Goal: Task Accomplishment & Management: Manage account settings

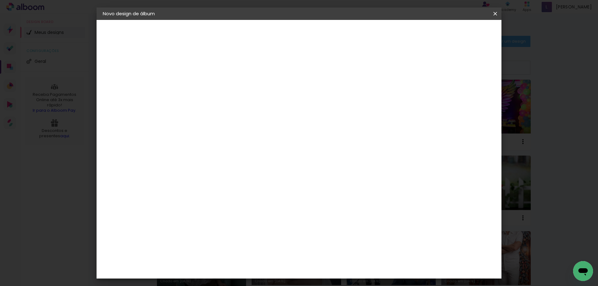
click at [495, 14] on iron-icon at bounding box center [494, 14] width 7 height 6
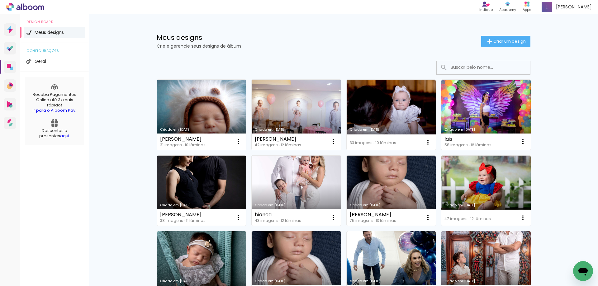
click at [389, 104] on link "Criado em [DATE]" at bounding box center [391, 115] width 89 height 70
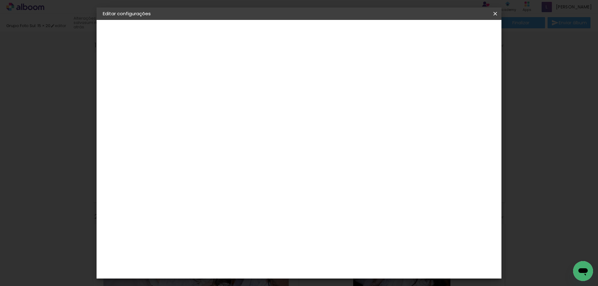
drag, startPoint x: 497, startPoint y: 12, endPoint x: 320, endPoint y: 18, distance: 176.3
click at [496, 12] on iron-icon at bounding box center [494, 14] width 7 height 6
